Goal: Task Accomplishment & Management: Use online tool/utility

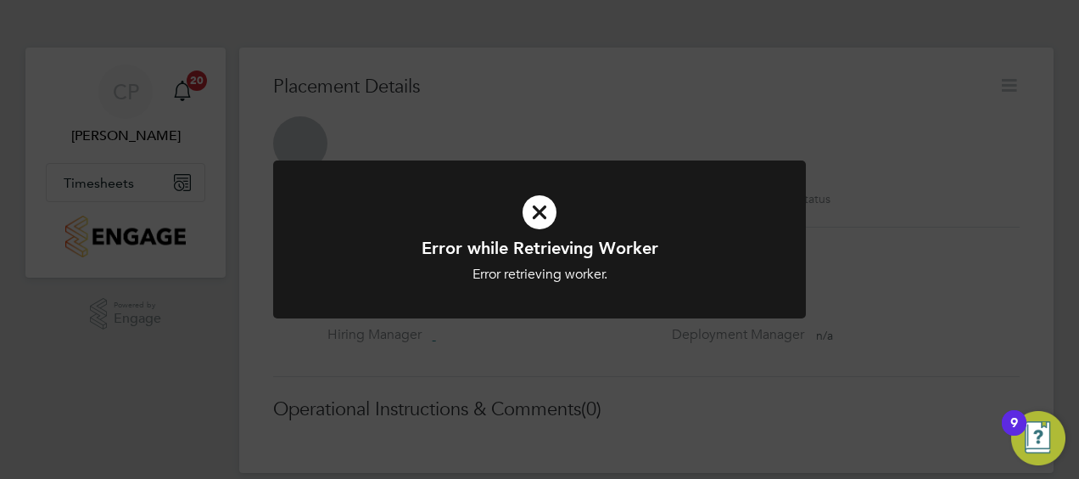
click at [541, 215] on icon at bounding box center [539, 212] width 441 height 66
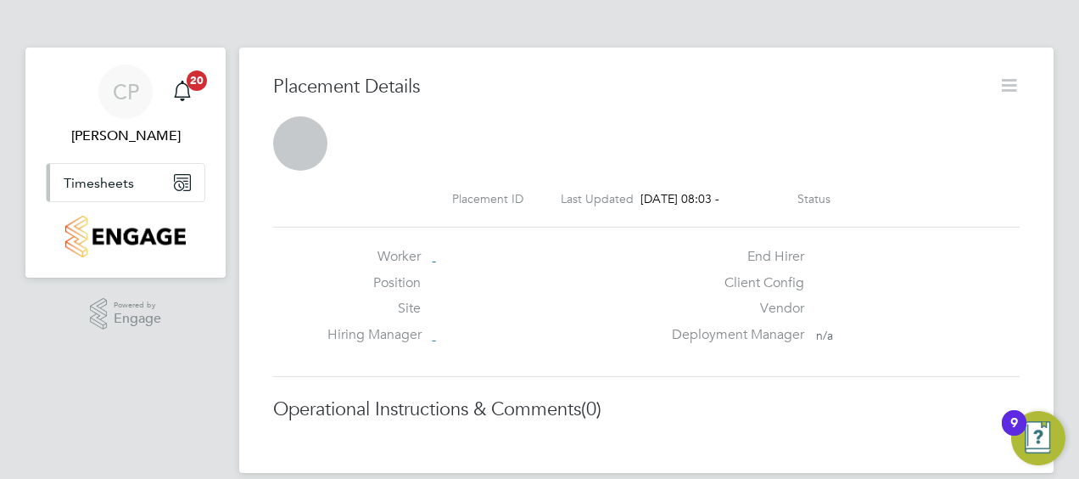
click at [186, 182] on icon "Main navigation" at bounding box center [182, 182] width 15 height 15
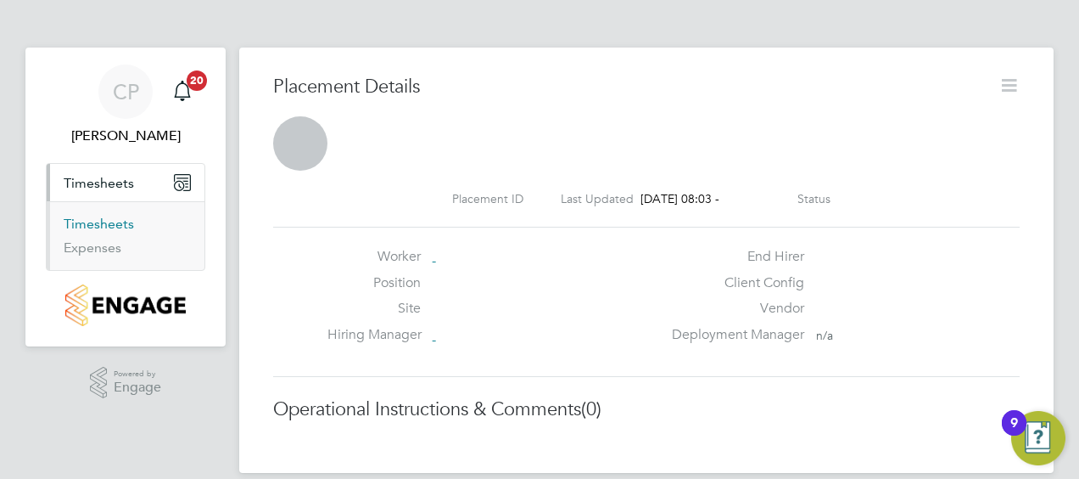
click at [98, 224] on link "Timesheets" at bounding box center [99, 224] width 70 height 16
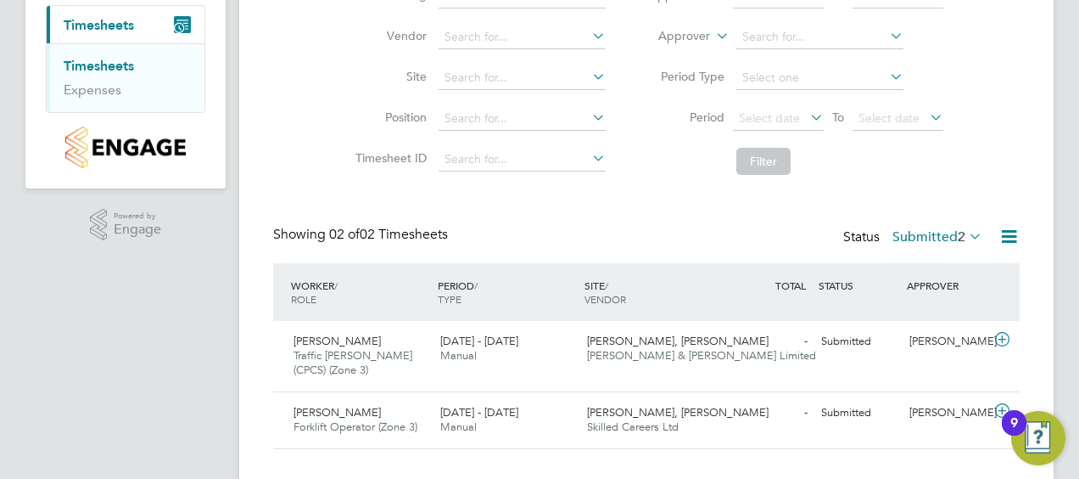
scroll to position [188, 0]
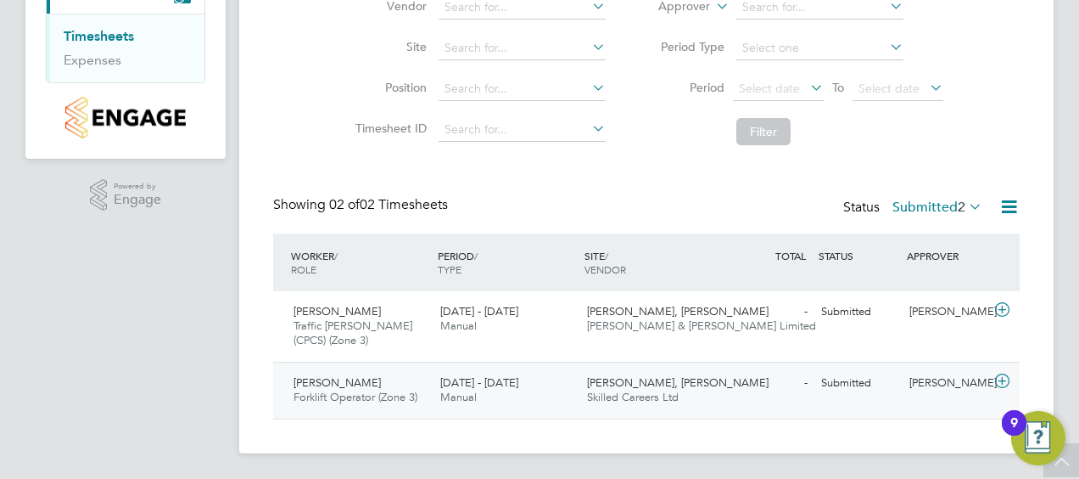
click at [704, 397] on div "Morella Woods, Lenham Skilled Careers Ltd" at bounding box center [653, 390] width 147 height 42
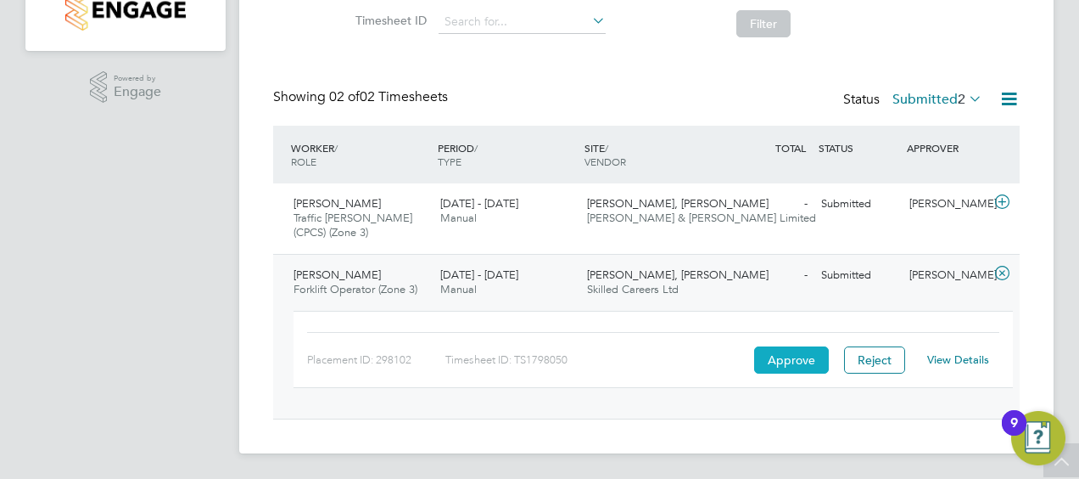
click at [798, 357] on button "Approve" at bounding box center [791, 359] width 75 height 27
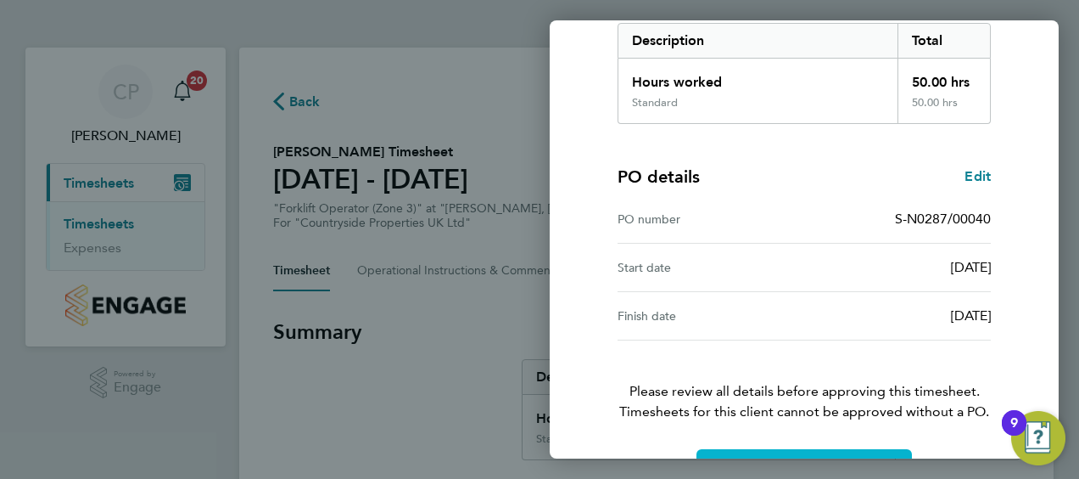
scroll to position [333, 0]
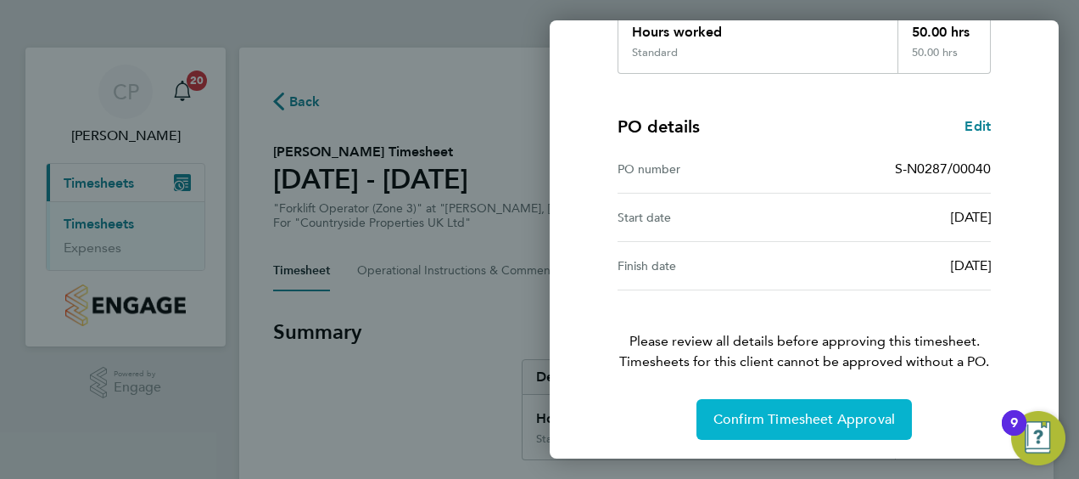
click at [802, 414] on span "Confirm Timesheet Approval" at bounding box center [805, 419] width 182 height 17
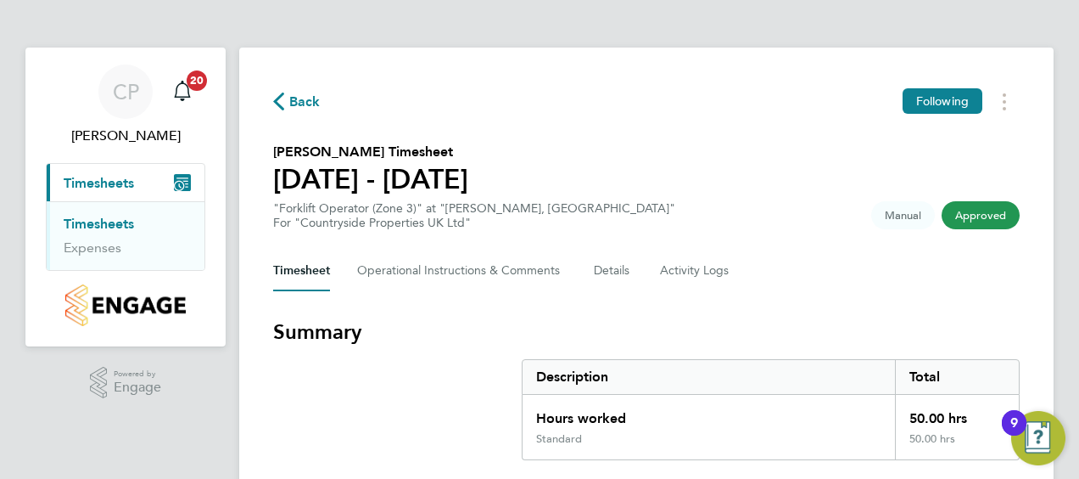
click at [105, 190] on span "Timesheets" at bounding box center [99, 183] width 70 height 16
click at [112, 223] on link "Timesheets" at bounding box center [99, 224] width 70 height 16
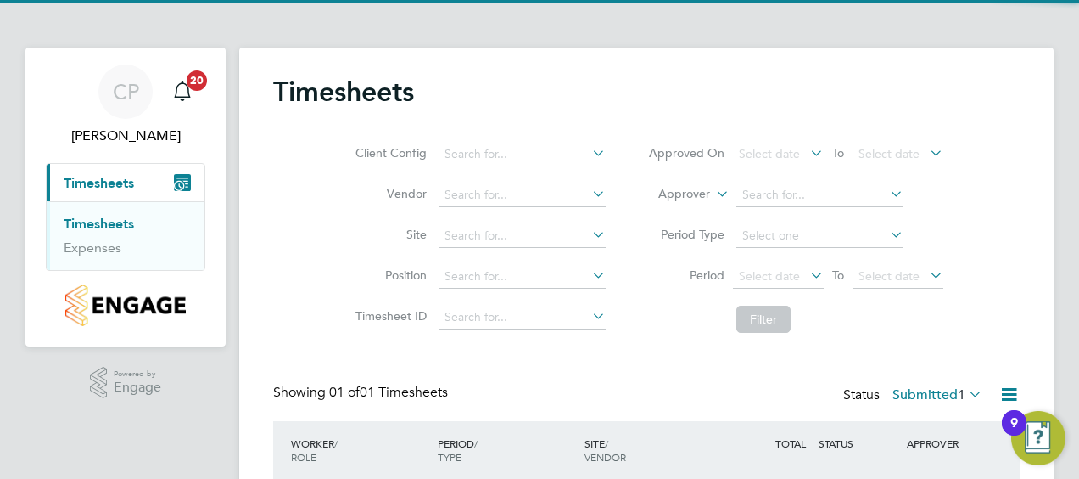
scroll to position [131, 0]
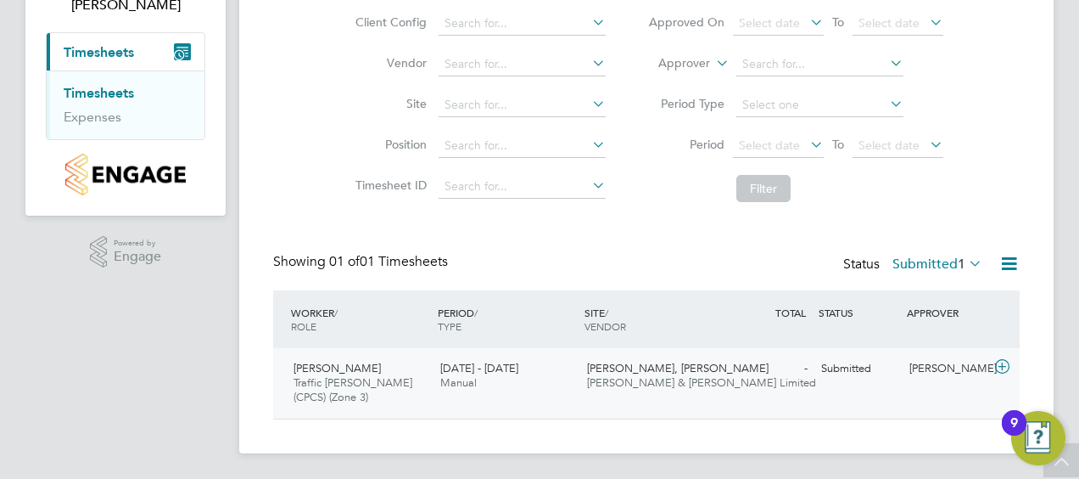
click at [660, 371] on span "[PERSON_NAME], [PERSON_NAME]" at bounding box center [678, 368] width 182 height 14
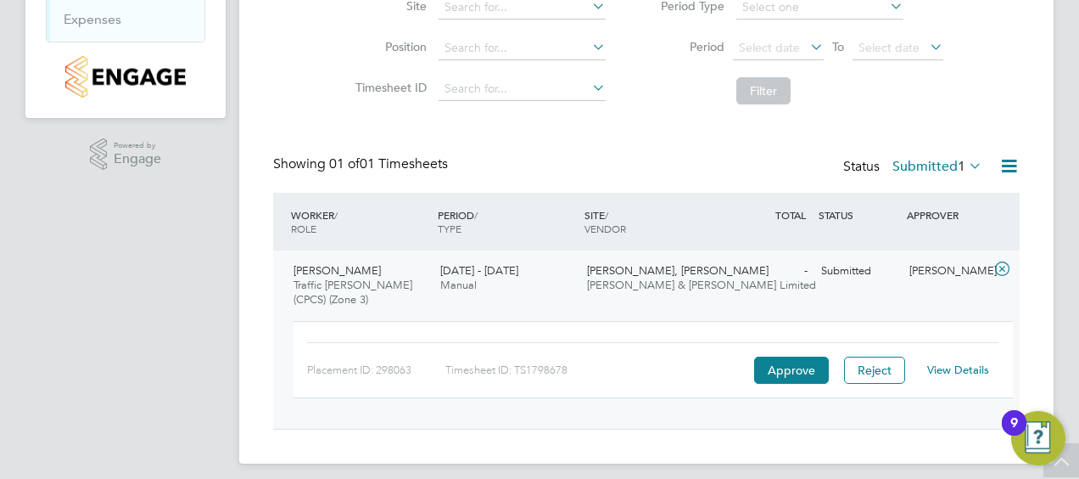
scroll to position [238, 0]
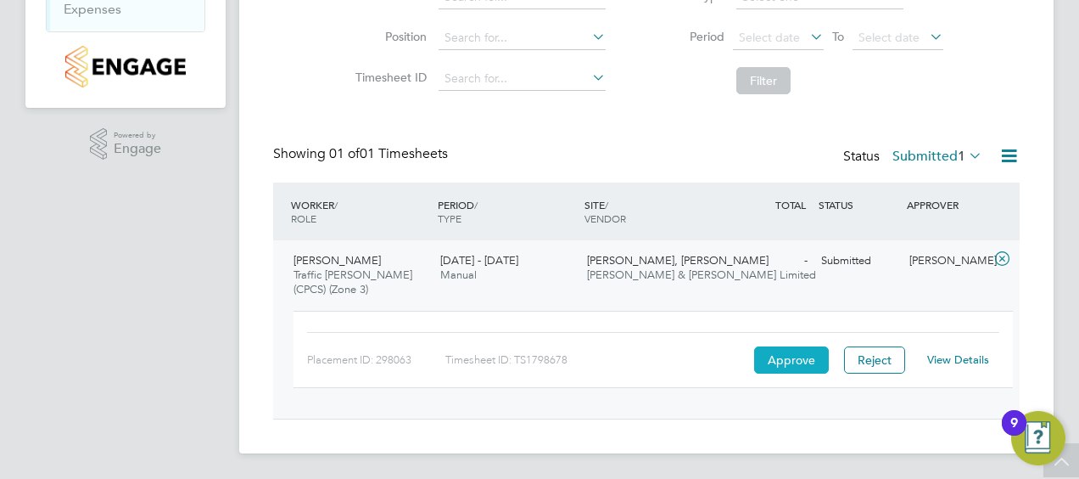
click at [789, 356] on button "Approve" at bounding box center [791, 359] width 75 height 27
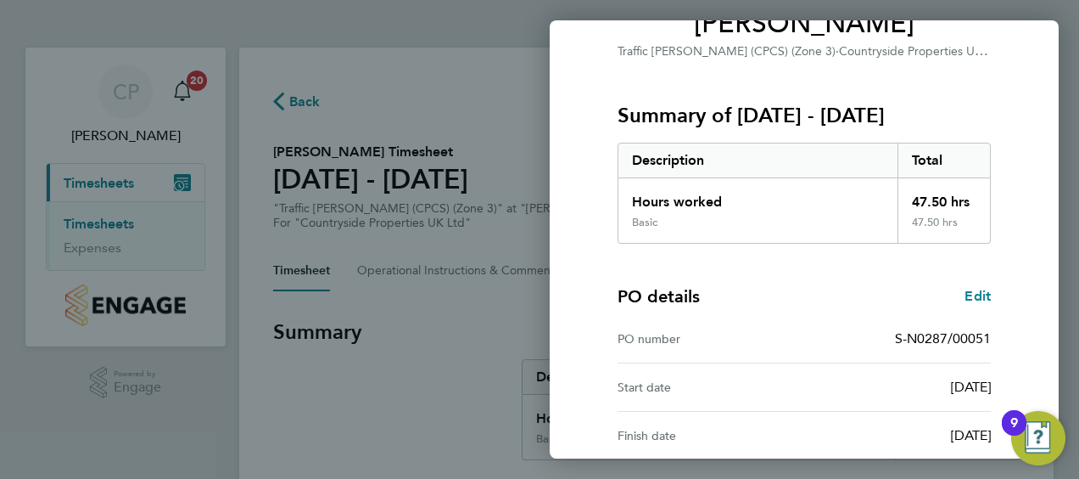
scroll to position [333, 0]
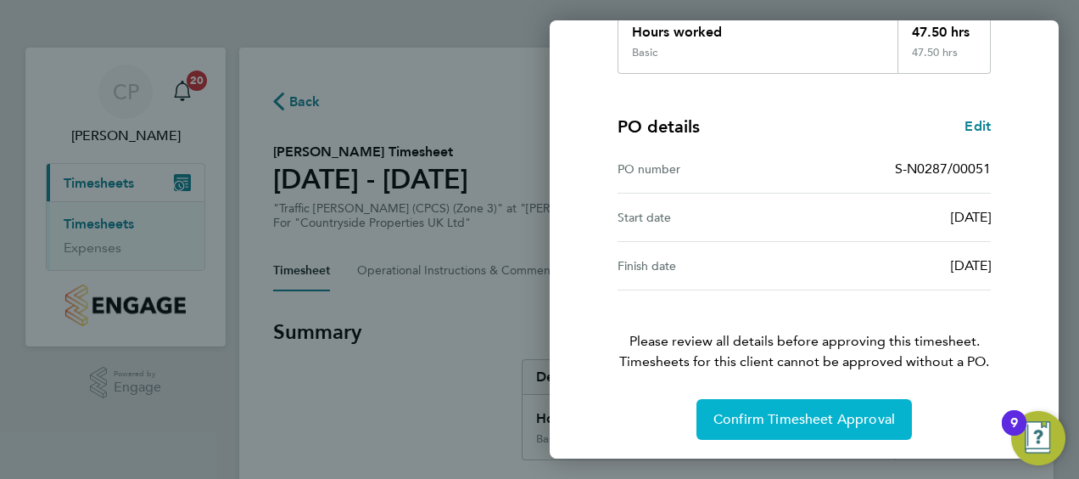
click at [787, 404] on button "Confirm Timesheet Approval" at bounding box center [805, 419] width 216 height 41
